Goal: Find specific page/section

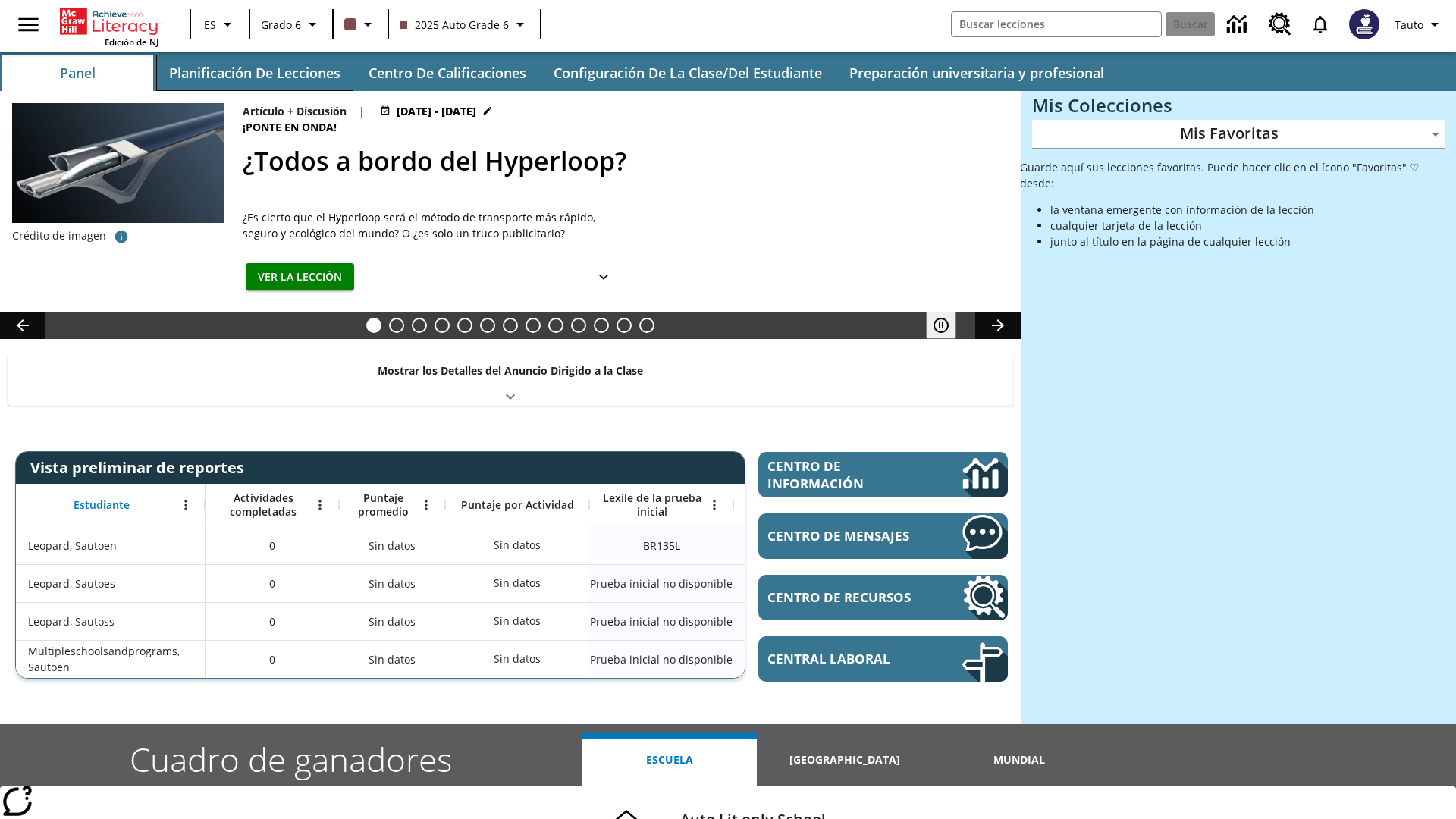
click at [254, 73] on button "Planificación de lecciones" at bounding box center [255, 73] width 197 height 37
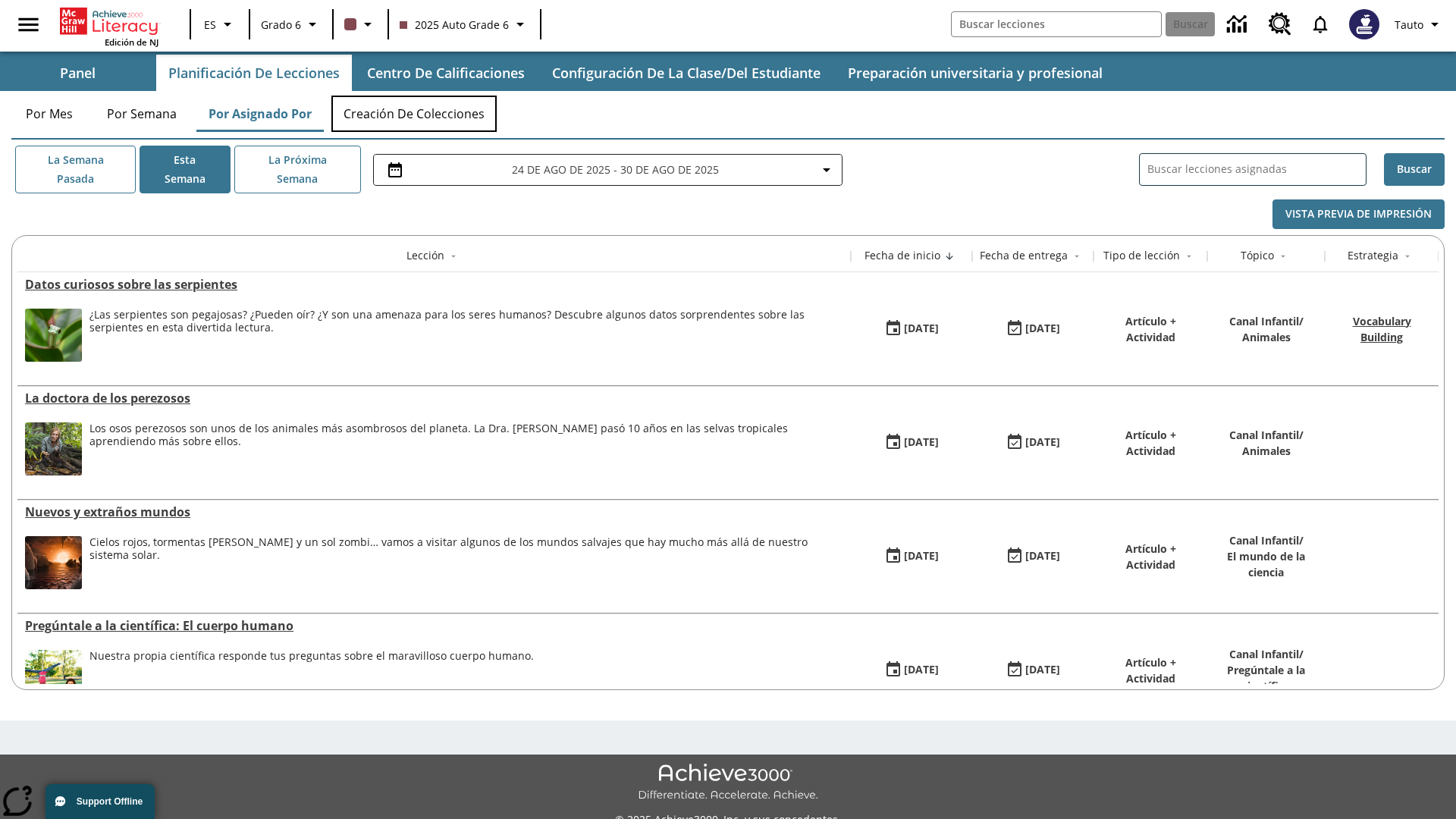
click at [415, 114] on button "Creación de colecciones" at bounding box center [415, 114] width 165 height 37
